Goal: Task Accomplishment & Management: Manage account settings

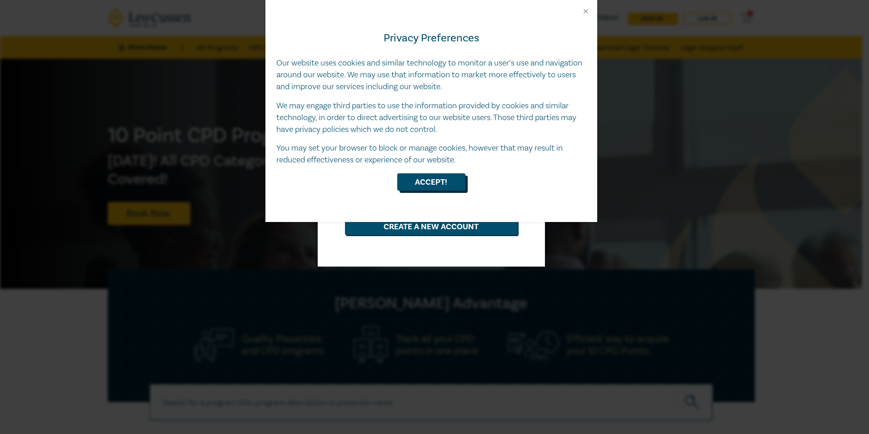
click at [445, 182] on button "Accept!" at bounding box center [431, 181] width 68 height 17
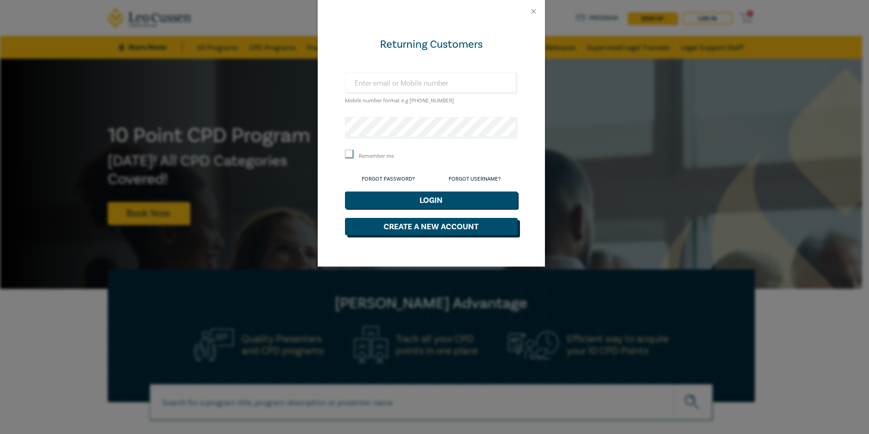
click at [420, 228] on button "Create a New Account" at bounding box center [431, 226] width 173 height 17
select select "AU"
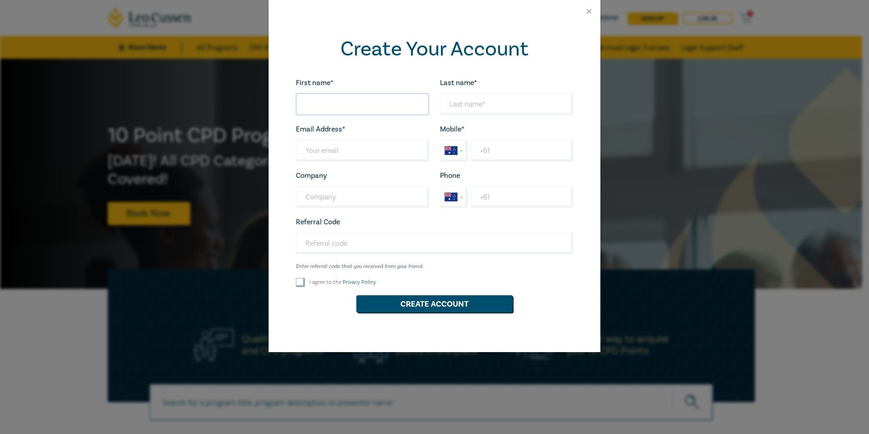
click at [371, 103] on input "First name*" at bounding box center [362, 104] width 133 height 22
type input "[PERSON_NAME]"
type input "Carbungco"
type input "[EMAIL_ADDRESS][DOMAIN_NAME]"
click at [496, 146] on input "+61" at bounding box center [522, 151] width 103 height 22
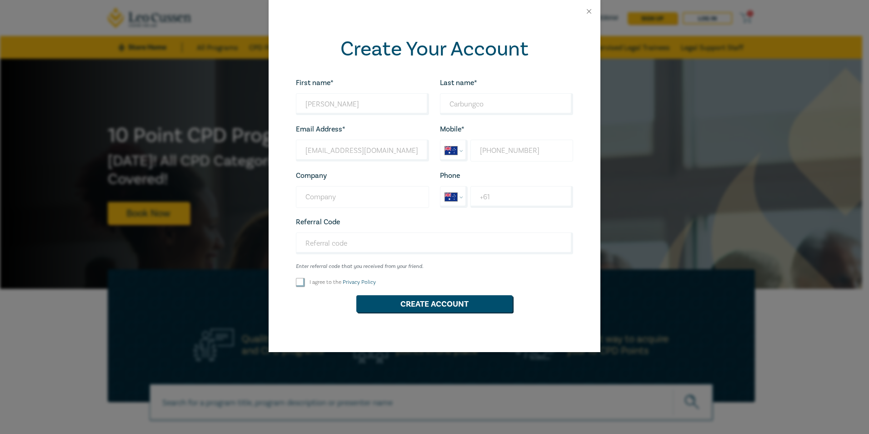
type input "[PHONE_NUMBER]"
click at [324, 197] on input "Company" at bounding box center [362, 197] width 133 height 22
type input "MGR Solicitors"
click at [487, 191] on input "+61" at bounding box center [522, 197] width 103 height 22
select select "PH"
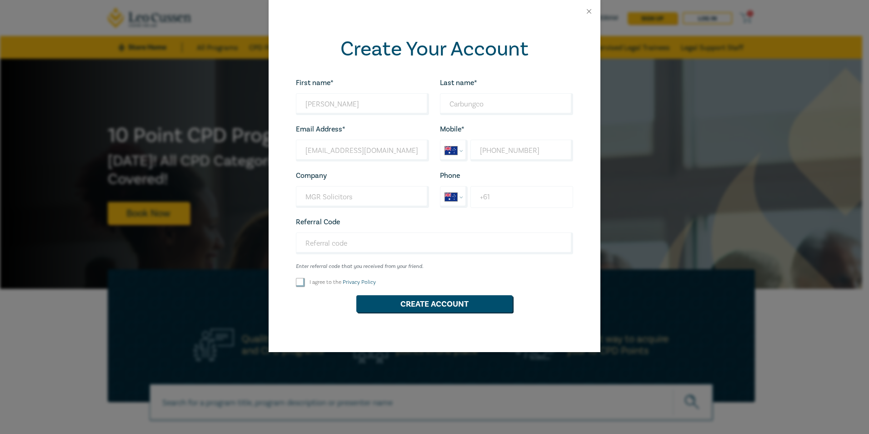
type input "+63 1"
select select "ZZ"
type input "[PHONE_NUMBER]"
select select "AU"
type input "[PHONE_NUMBER]"
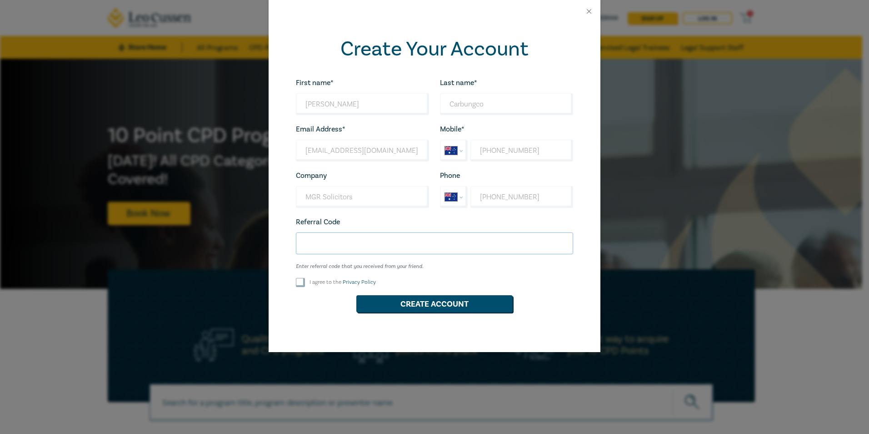
click at [369, 245] on input "Referral Code" at bounding box center [434, 243] width 277 height 22
click at [386, 243] on input "Referral Code" at bounding box center [434, 243] width 277 height 22
paste input "W25106"
type input "W25106"
click at [300, 281] on input "I agree to the Privacy Policy" at bounding box center [300, 282] width 9 height 9
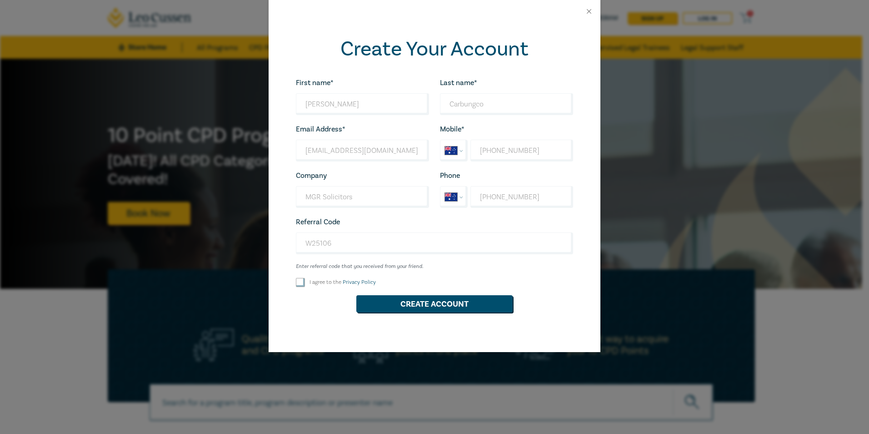
checkbox input "true"
click at [437, 302] on button "Create Account" at bounding box center [434, 303] width 156 height 17
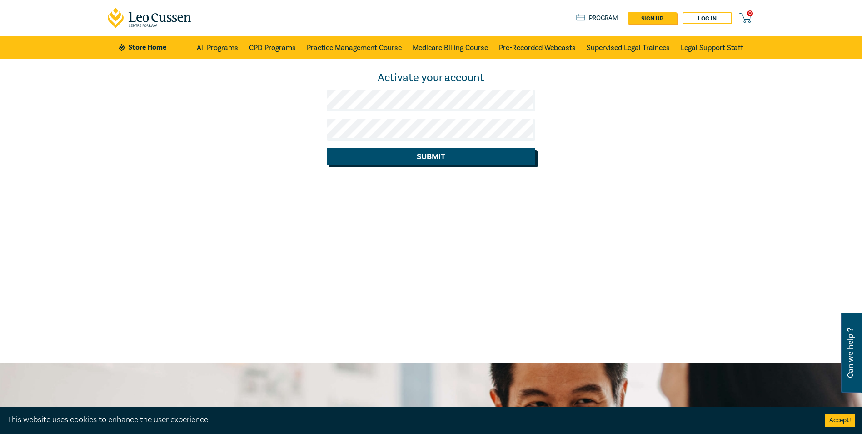
click at [420, 157] on button "Submit" at bounding box center [431, 156] width 209 height 17
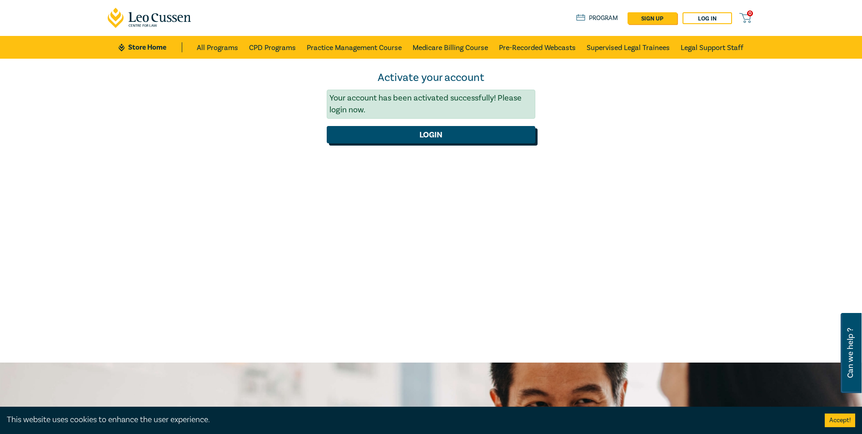
click at [435, 135] on button "Login" at bounding box center [431, 134] width 209 height 17
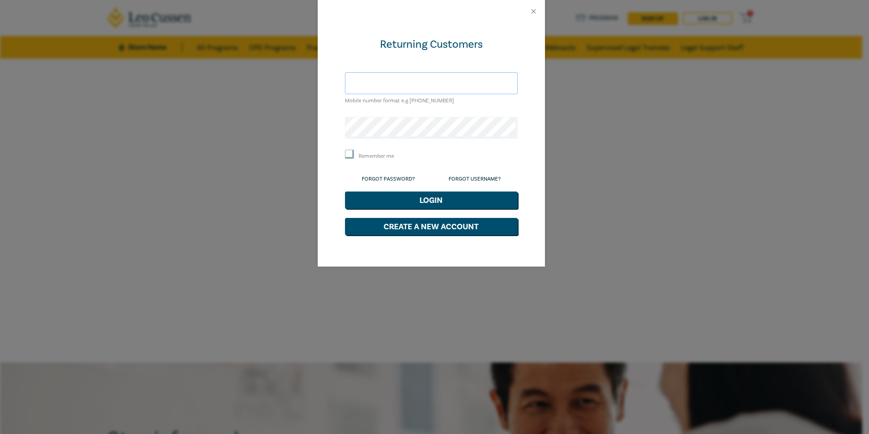
click at [373, 88] on input "text" at bounding box center [431, 83] width 173 height 22
type input "[EMAIL_ADDRESS][DOMAIN_NAME]"
click at [414, 201] on button "Login" at bounding box center [431, 199] width 173 height 17
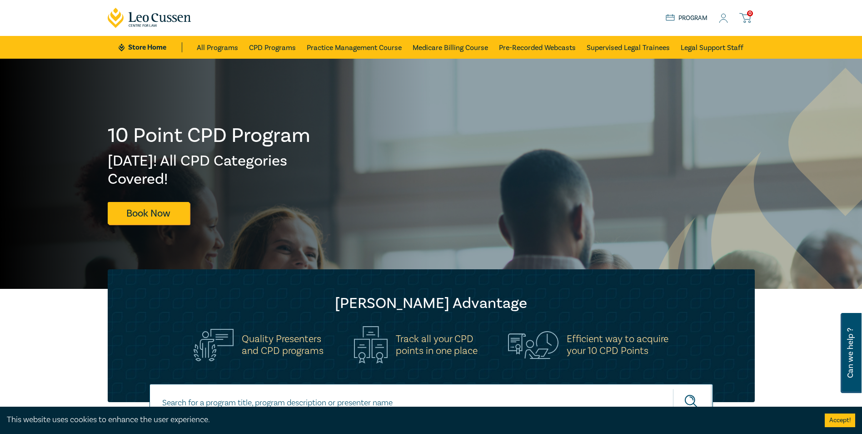
click at [224, 11] on div "0 $ NaN Store Home About us Program 0" at bounding box center [431, 18] width 658 height 36
click at [716, 45] on link "Legal Support Staff" at bounding box center [712, 47] width 63 height 23
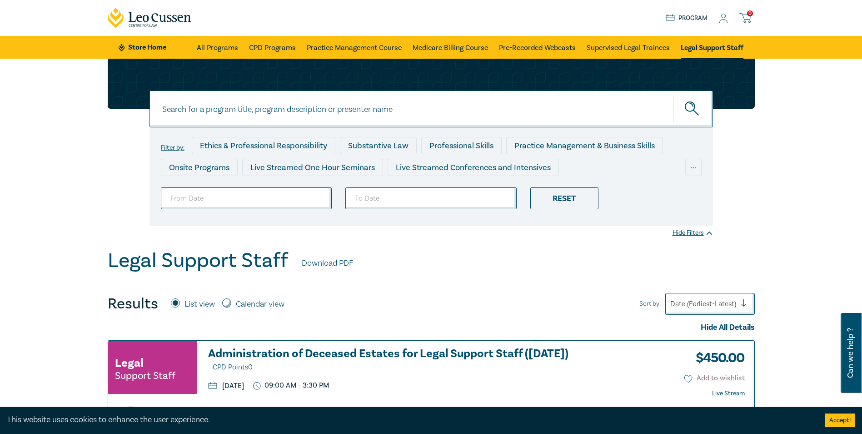
click at [696, 15] on link "Program" at bounding box center [687, 18] width 42 height 10
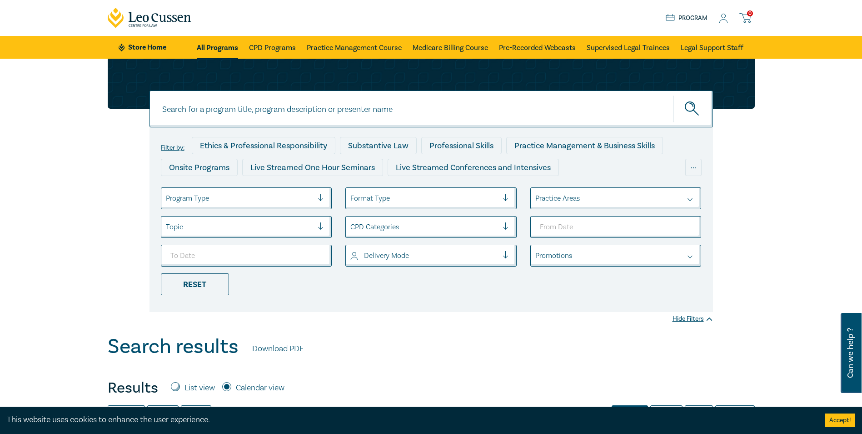
click at [723, 15] on icon at bounding box center [723, 19] width 9 height 10
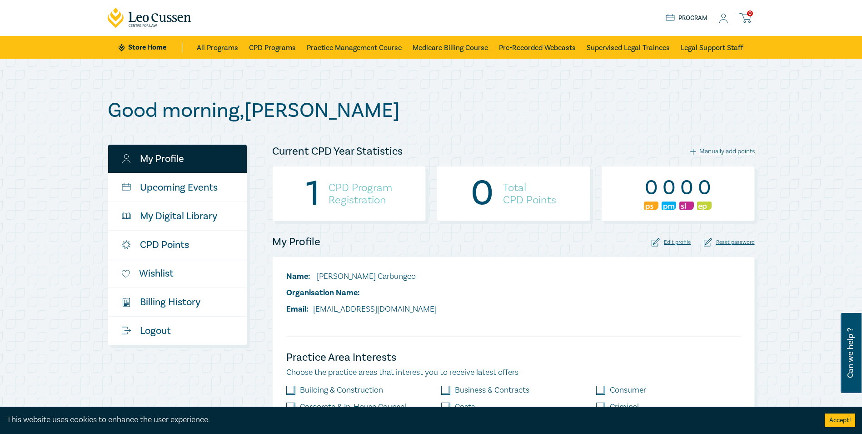
click at [339, 192] on h4 "CPD Program Registration" at bounding box center [361, 193] width 64 height 25
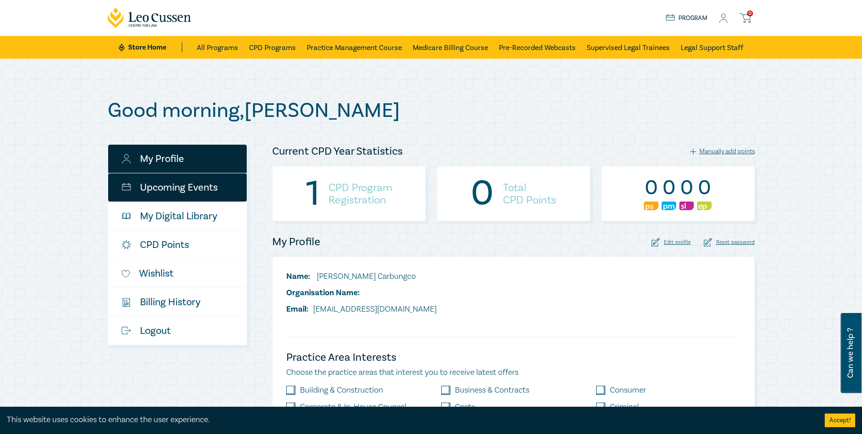
click at [175, 190] on link "Upcoming Events" at bounding box center [177, 187] width 139 height 28
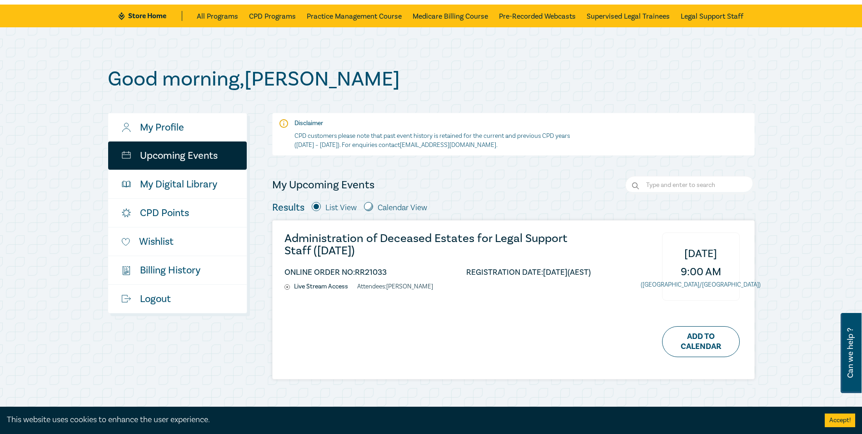
scroll to position [91, 0]
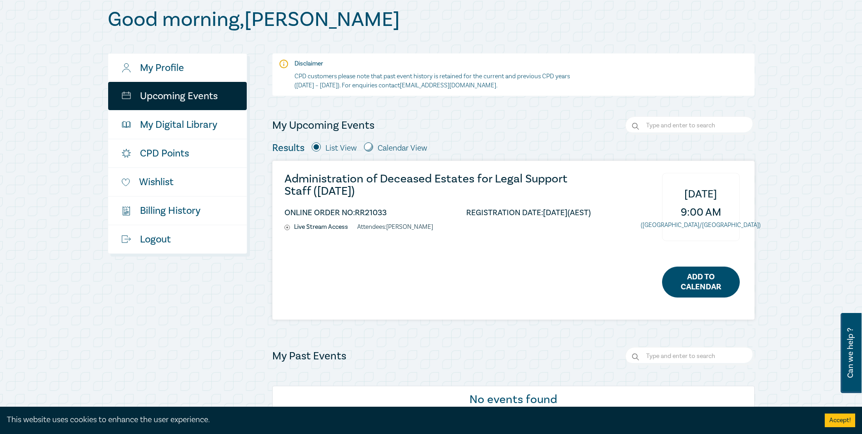
click at [721, 281] on link "Add to Calendar" at bounding box center [701, 281] width 78 height 31
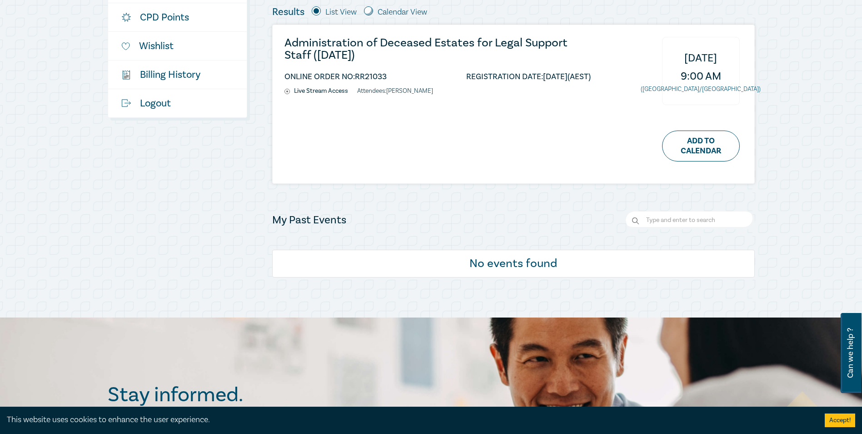
scroll to position [136, 0]
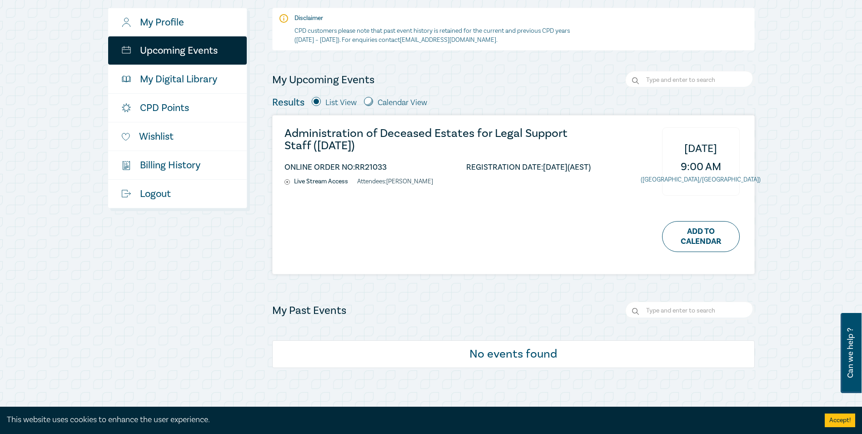
click at [792, 96] on div "Good morning , Elise My Profile Upcoming Events My Digital Library CPD Points W…" at bounding box center [431, 165] width 862 height 486
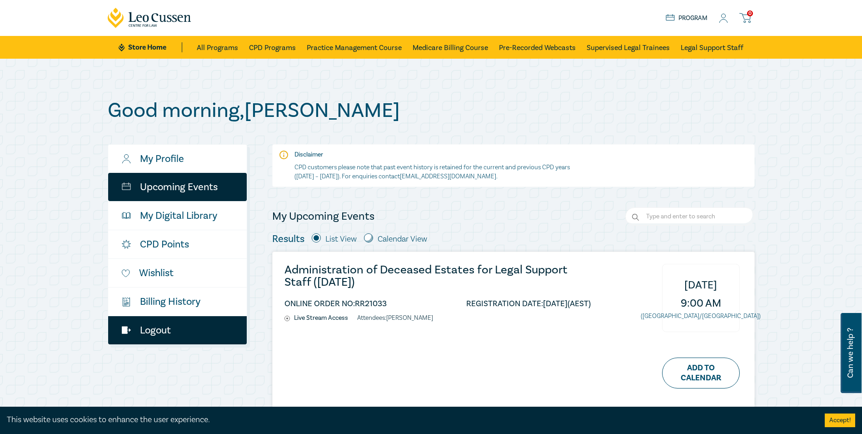
click at [154, 322] on link "Logout" at bounding box center [177, 330] width 139 height 28
